Goal: Use online tool/utility: Utilize a website feature to perform a specific function

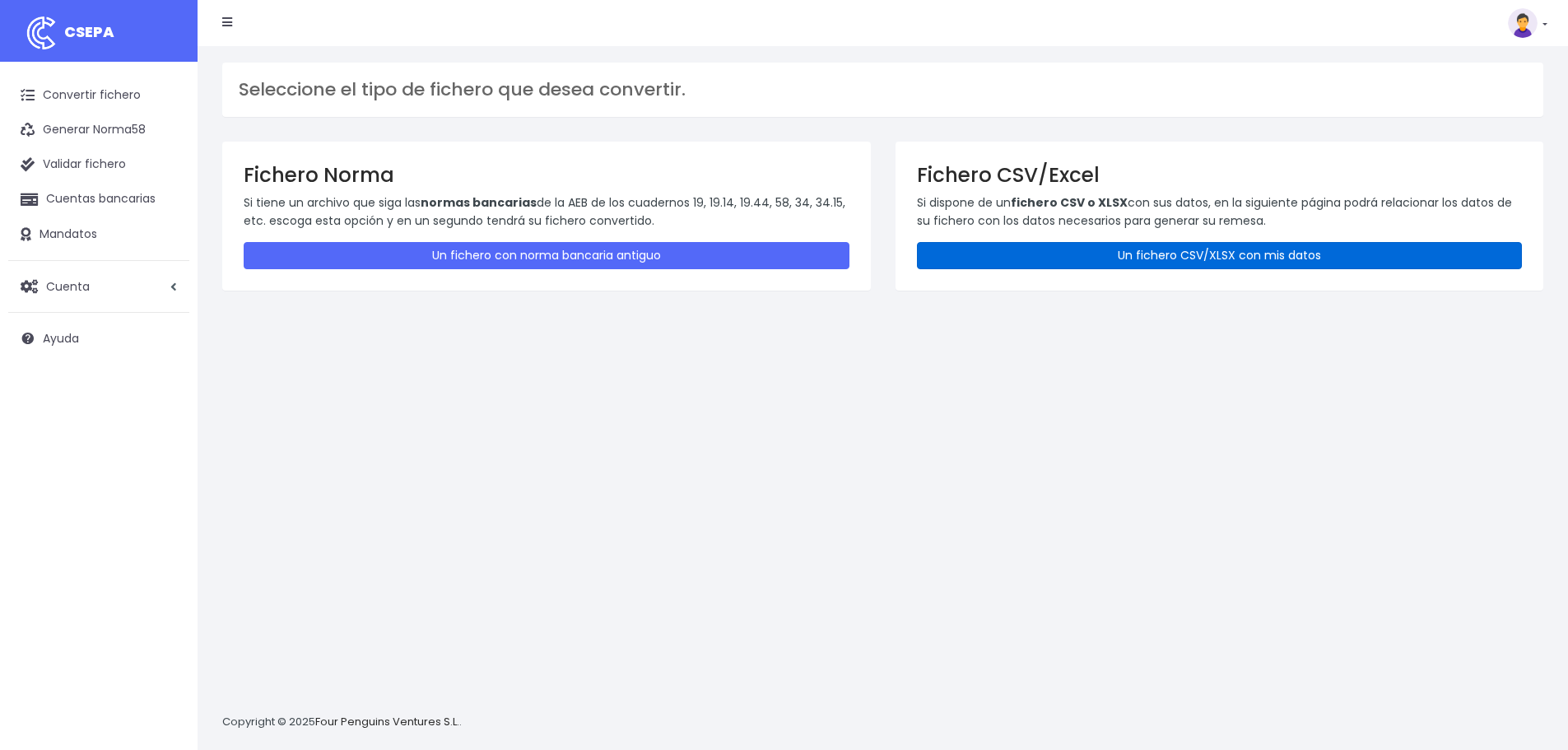
click at [1250, 245] on link "Un fichero CSV/XLSX con mis datos" at bounding box center [1220, 255] width 606 height 27
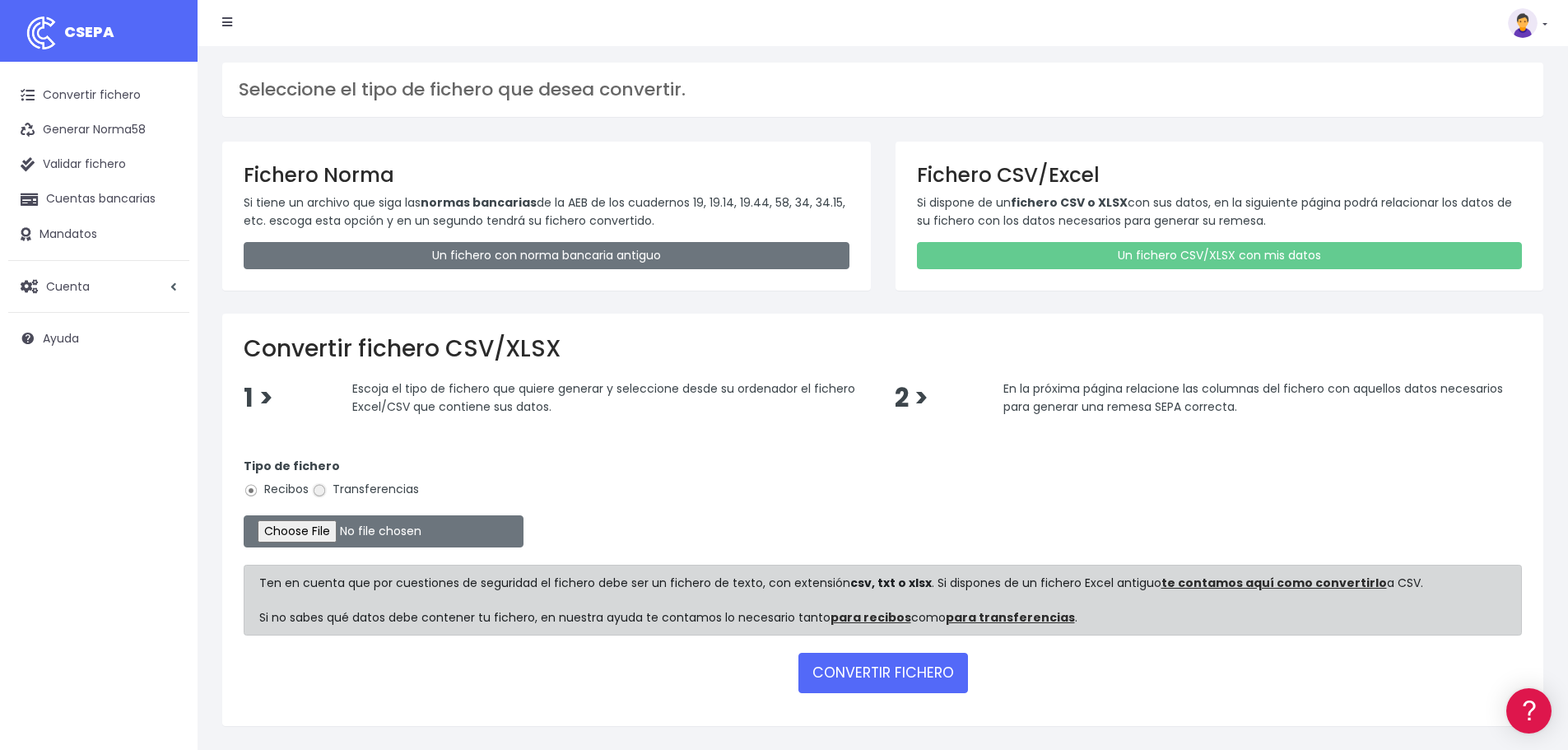
click at [319, 492] on input "Transferencias" at bounding box center [319, 491] width 15 height 15
radio input "true"
click at [321, 527] on input "file" at bounding box center [383, 531] width 280 height 32
type input "C:\fakepath\Fichero Banco 08-25 ESTRUCTURA.xlsx"
click at [880, 672] on button "CONVERTIR FICHERO" at bounding box center [883, 673] width 170 height 40
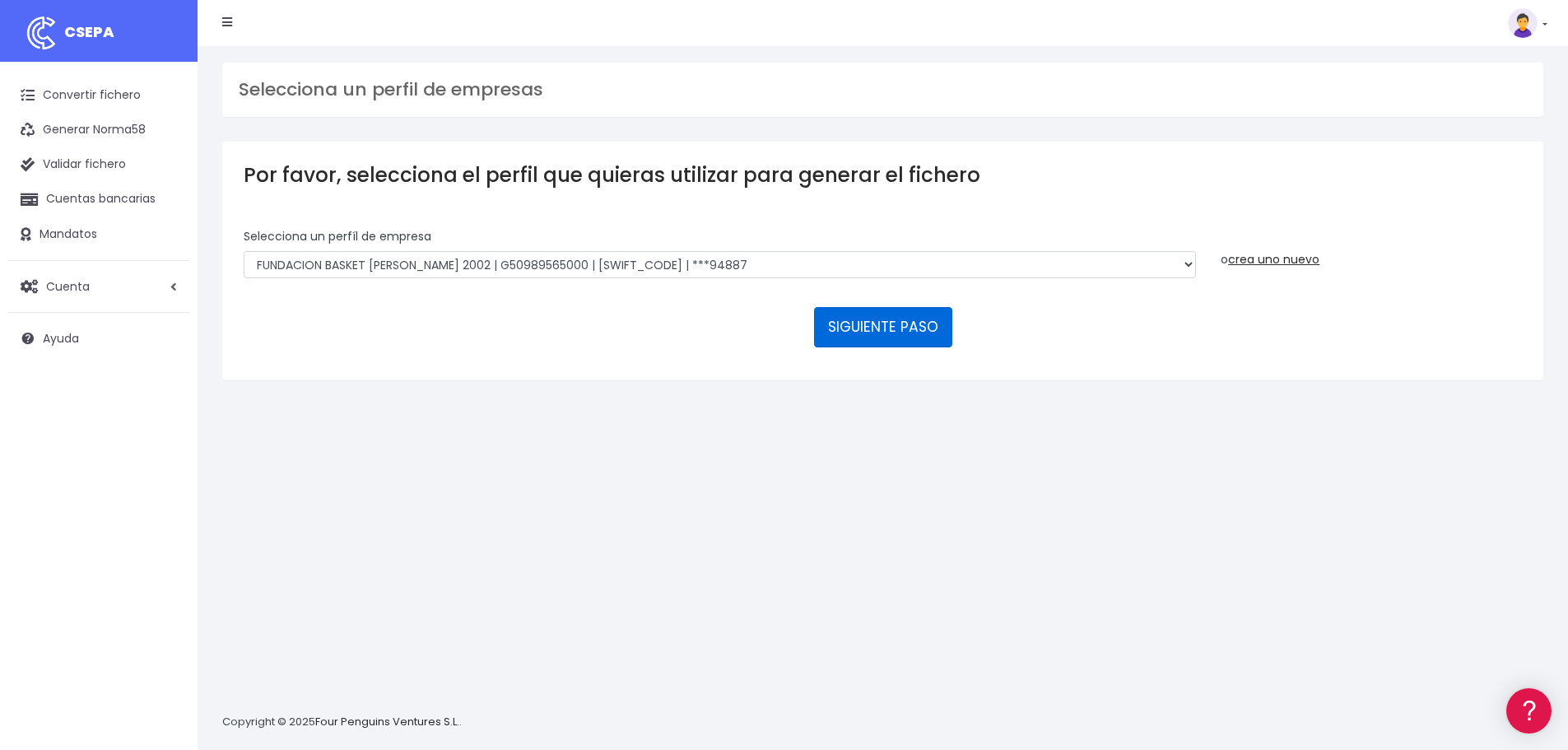
click at [879, 327] on button "SIGUIENTE PASO" at bounding box center [883, 327] width 138 height 40
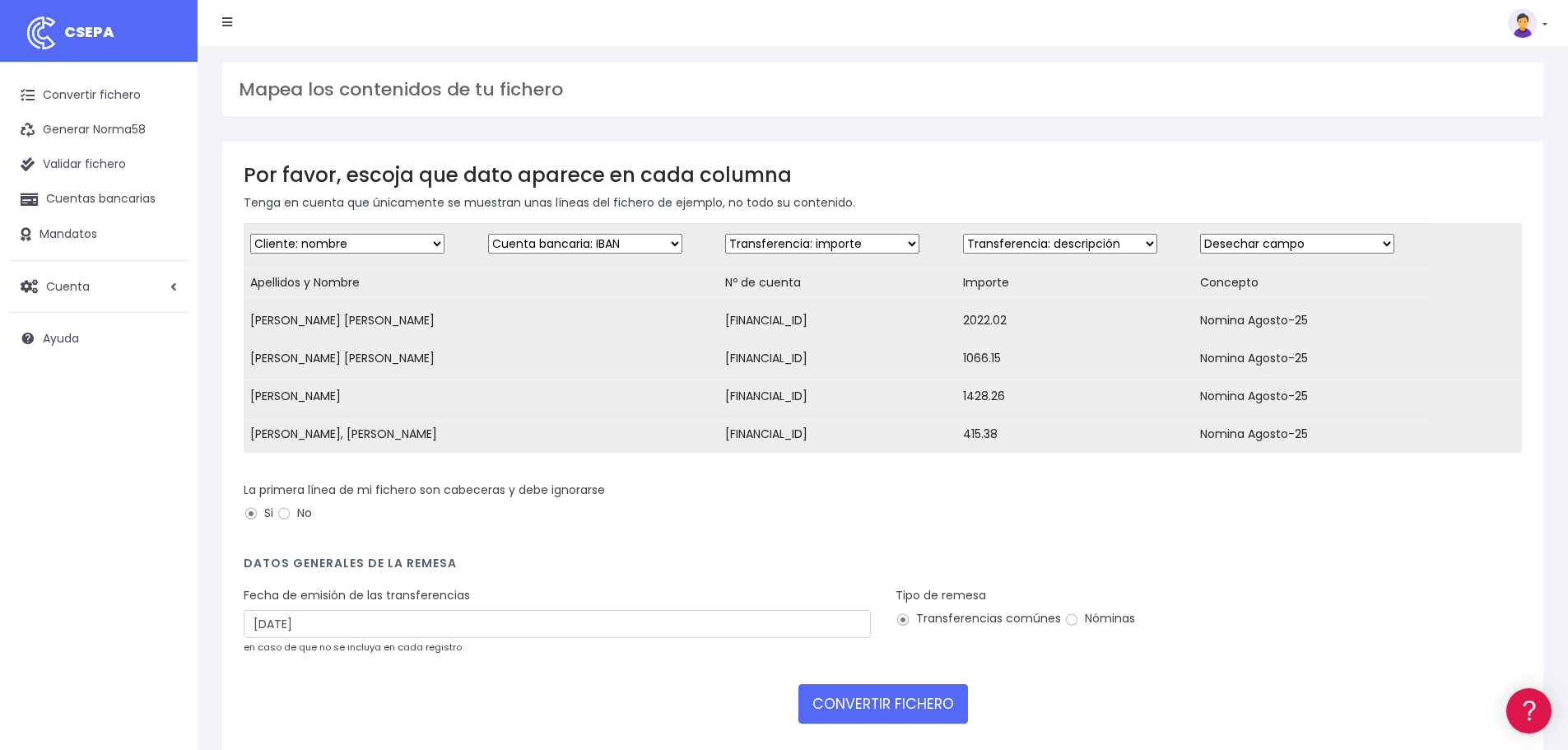
click at [667, 243] on select "Desechar campo Cliente: nombre Cliente: DNI Cliente: Email Cliente: referencia …" at bounding box center [586, 243] width 195 height 20
select select "dismiss"
click at [489, 233] on select "Desechar campo Cliente: nombre Cliente: DNI Cliente: Email Cliente: referencia …" at bounding box center [586, 243] width 195 height 20
click at [903, 244] on select "Desechar campo Cliente: nombre Cliente: DNI Cliente: Email Cliente: referencia …" at bounding box center [822, 243] width 195 height 20
select select "iban"
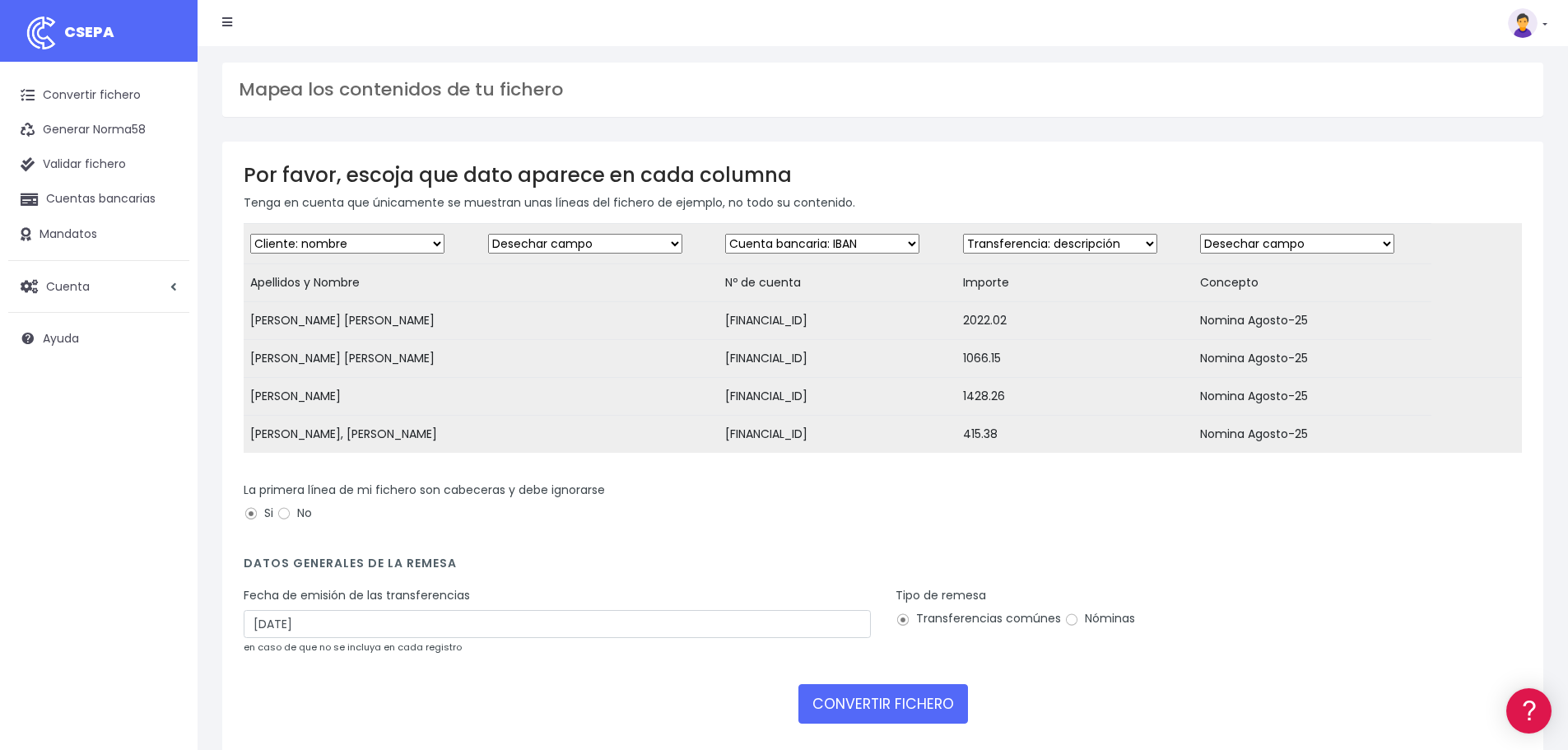
click at [725, 233] on select "Desechar campo Cliente: nombre Cliente: DNI Cliente: Email Cliente: referencia …" at bounding box center [822, 243] width 195 height 20
click at [1154, 242] on td "Desechar campo Cliente: nombre Cliente: DNI Cliente: Email Cliente: referencia …" at bounding box center [1075, 244] width 238 height 41
click at [1144, 242] on select "Desechar campo Cliente: nombre Cliente: DNI Cliente: Email Cliente: referencia …" at bounding box center [1061, 243] width 195 height 20
select select "amount"
click at [963, 233] on select "Desechar campo Cliente: nombre Cliente: DNI Cliente: Email Cliente: referencia …" at bounding box center [1061, 243] width 195 height 20
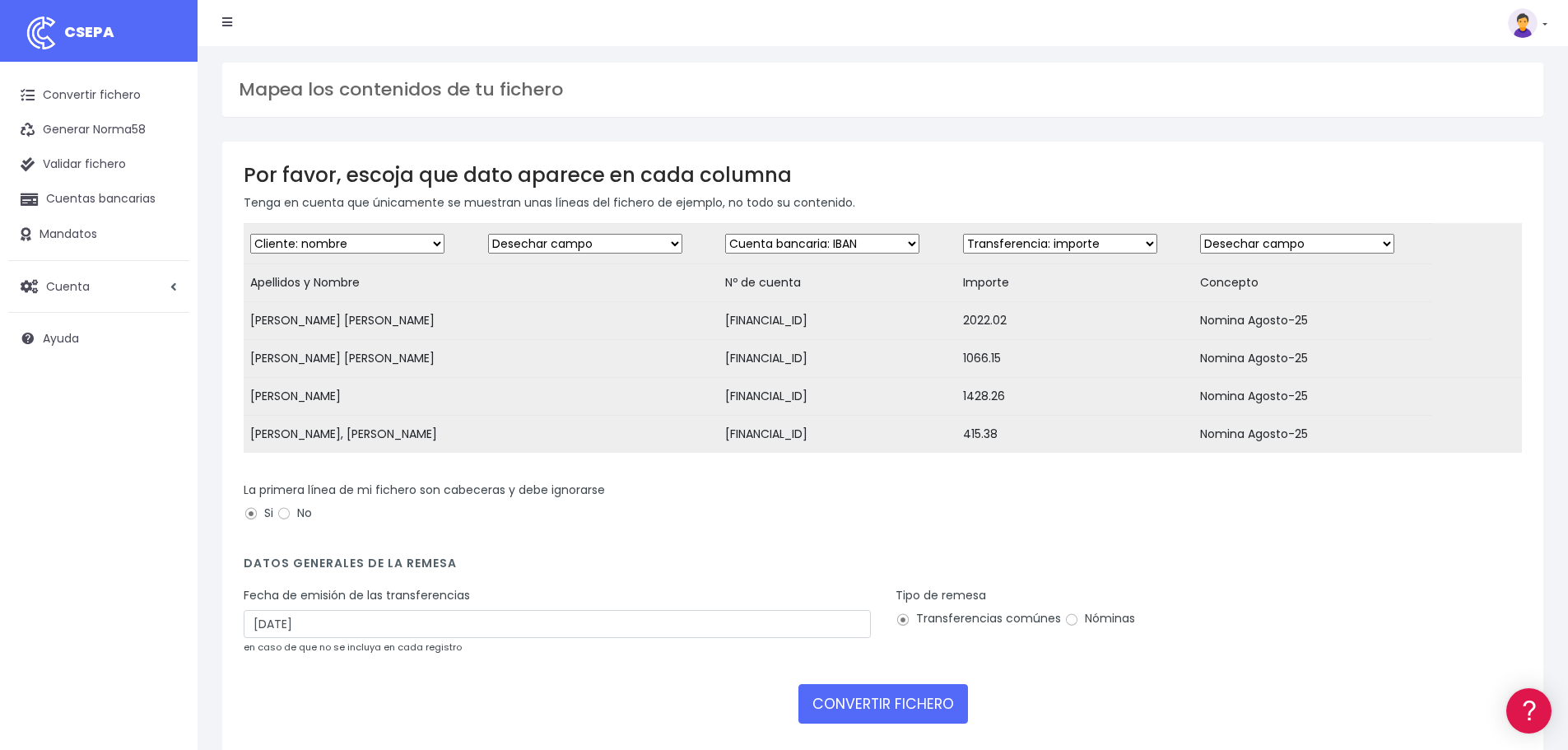
click at [1377, 244] on select "Desechar campo Cliente: nombre Cliente: DNI Cliente: Email Cliente: referencia …" at bounding box center [1298, 243] width 195 height 20
select select "description"
click at [1201, 233] on select "Desechar campo Cliente: nombre Cliente: DNI Cliente: Email Cliente: referencia …" at bounding box center [1298, 243] width 195 height 20
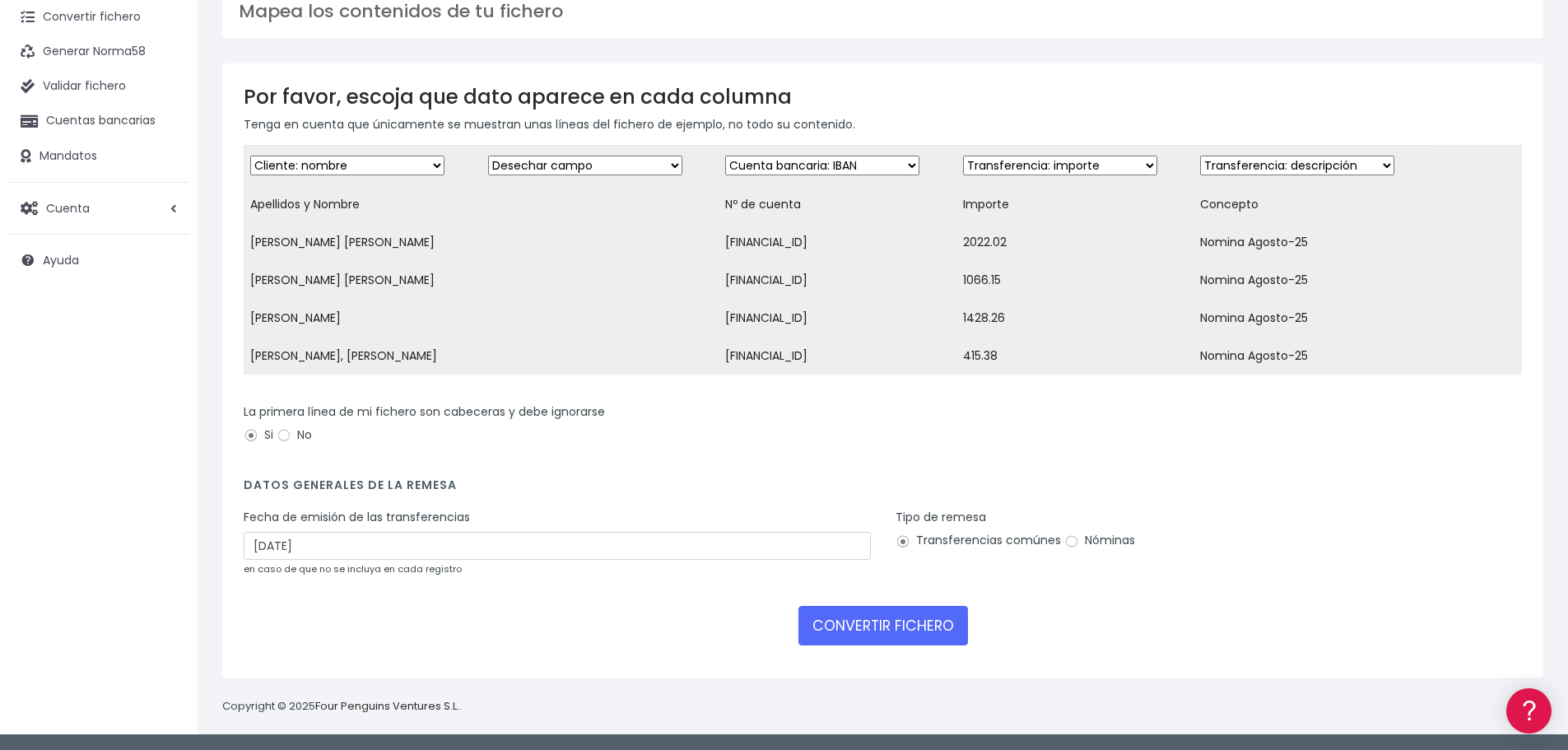
scroll to position [90, 0]
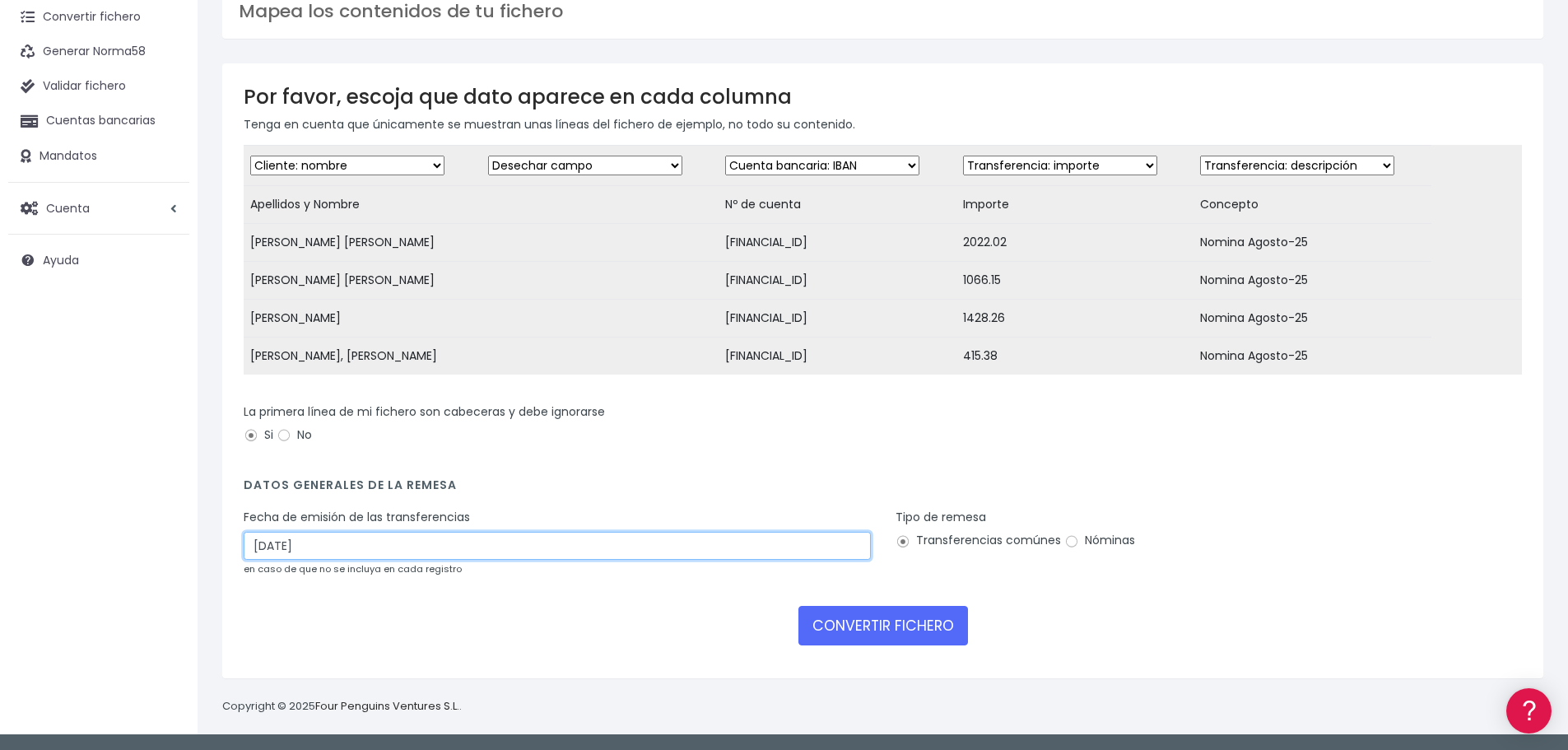
click at [409, 547] on input "30/08/2025" at bounding box center [557, 546] width 628 height 28
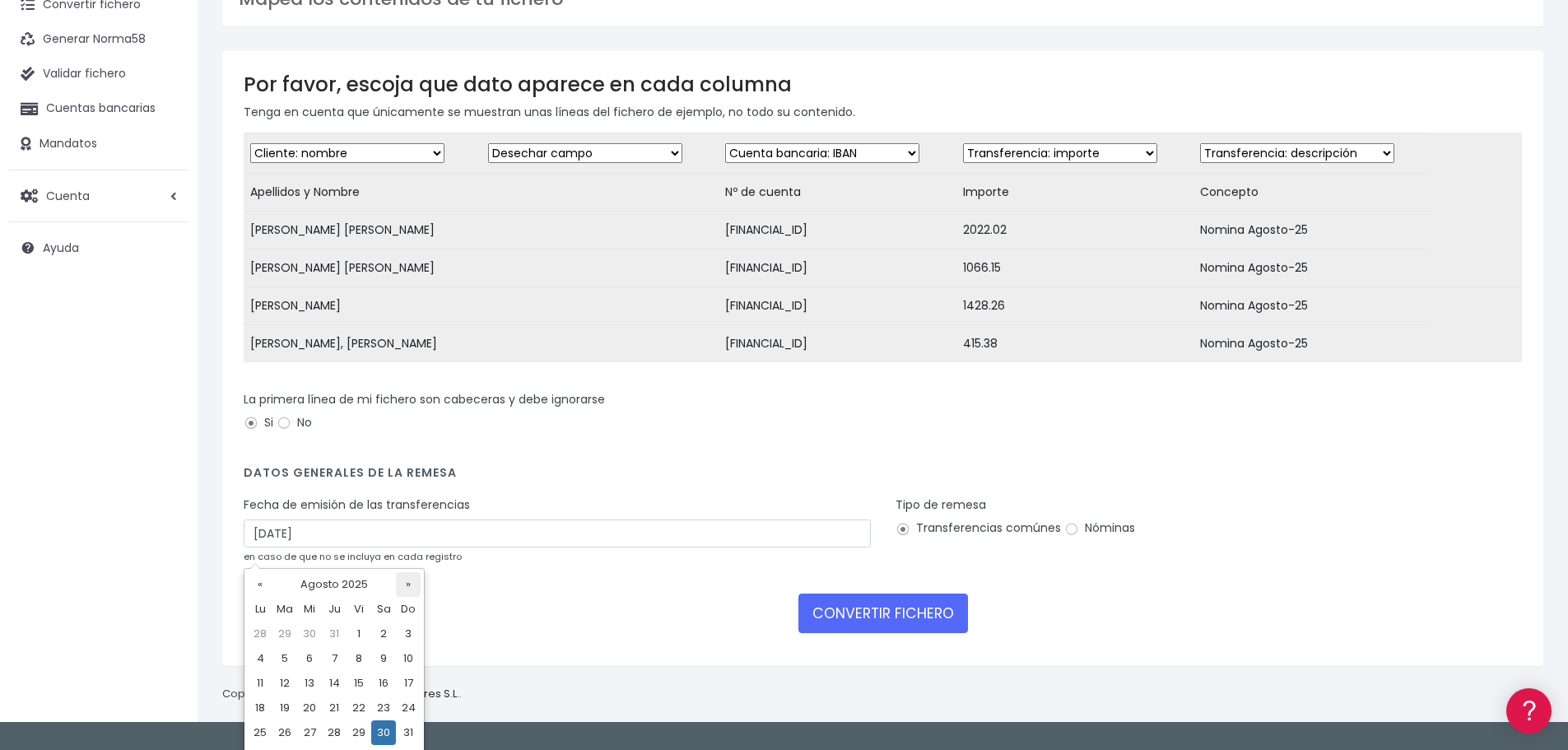
click at [404, 582] on th "»" at bounding box center [408, 584] width 25 height 25
click at [311, 657] on td "3" at bounding box center [309, 659] width 25 height 25
type input "03/09/2025"
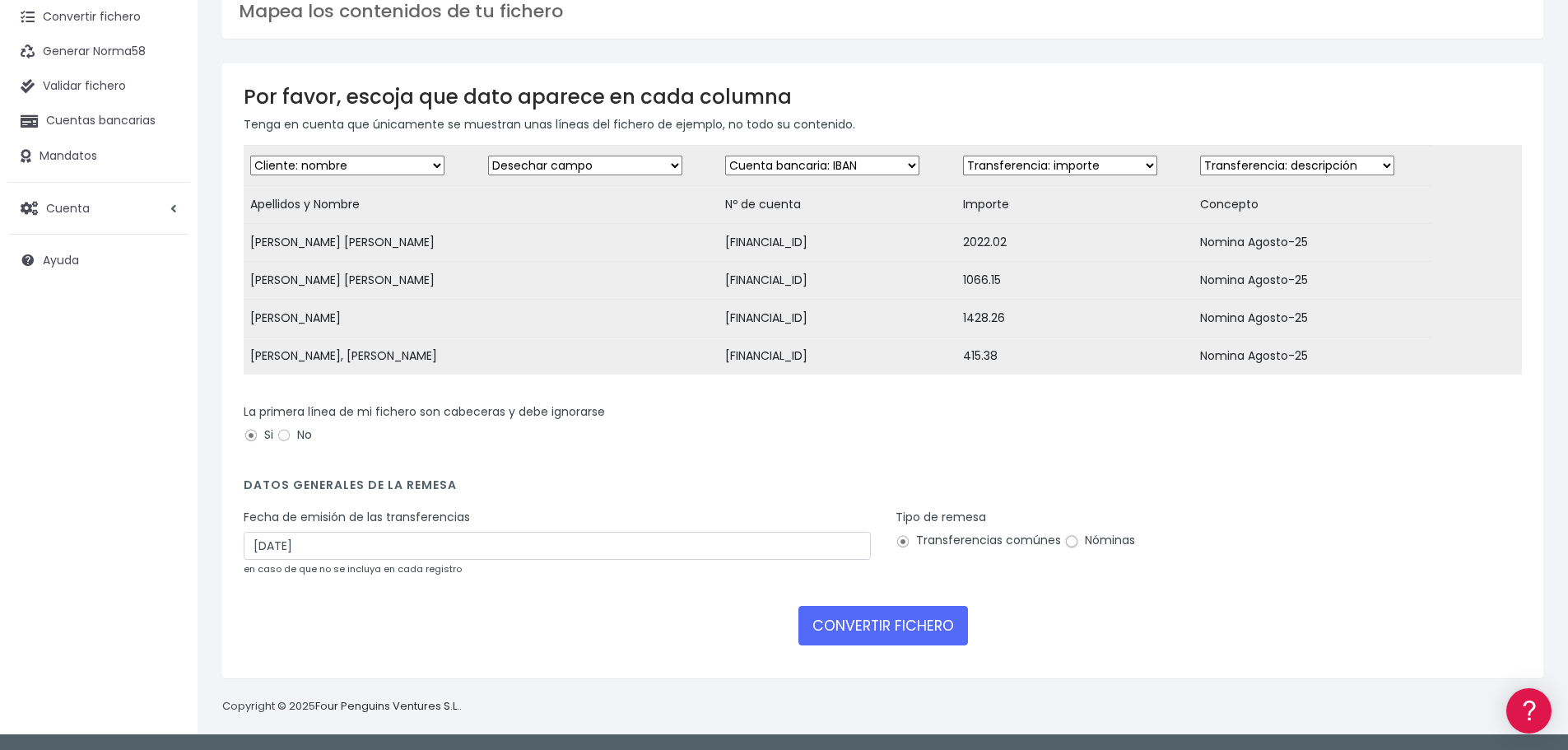
click at [1069, 544] on input "Nóminas" at bounding box center [1071, 541] width 15 height 15
radio input "true"
click at [868, 629] on button "CONVERTIR FICHERO" at bounding box center [883, 626] width 170 height 40
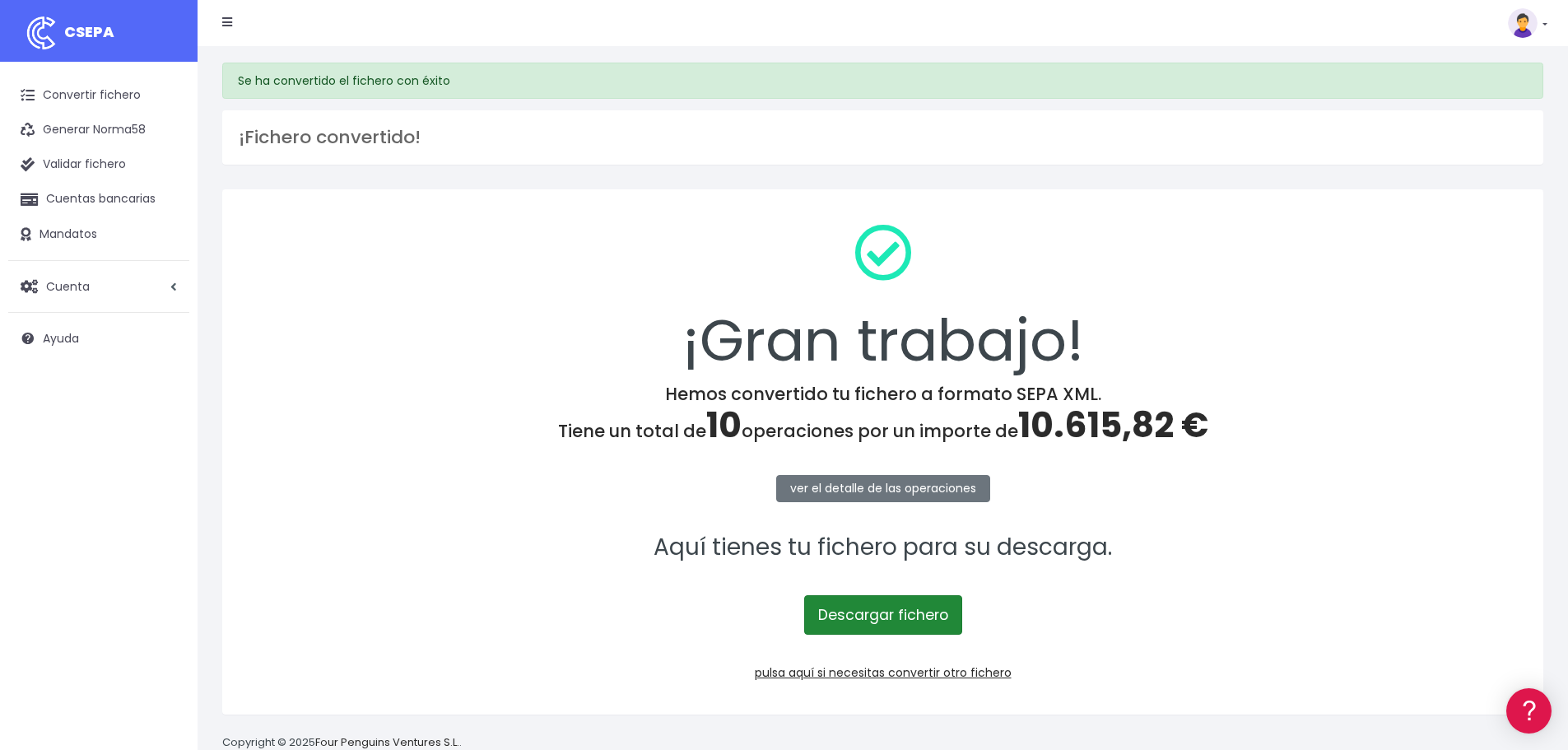
click at [872, 617] on link "Descargar fichero" at bounding box center [883, 615] width 158 height 40
